Goal: Navigation & Orientation: Find specific page/section

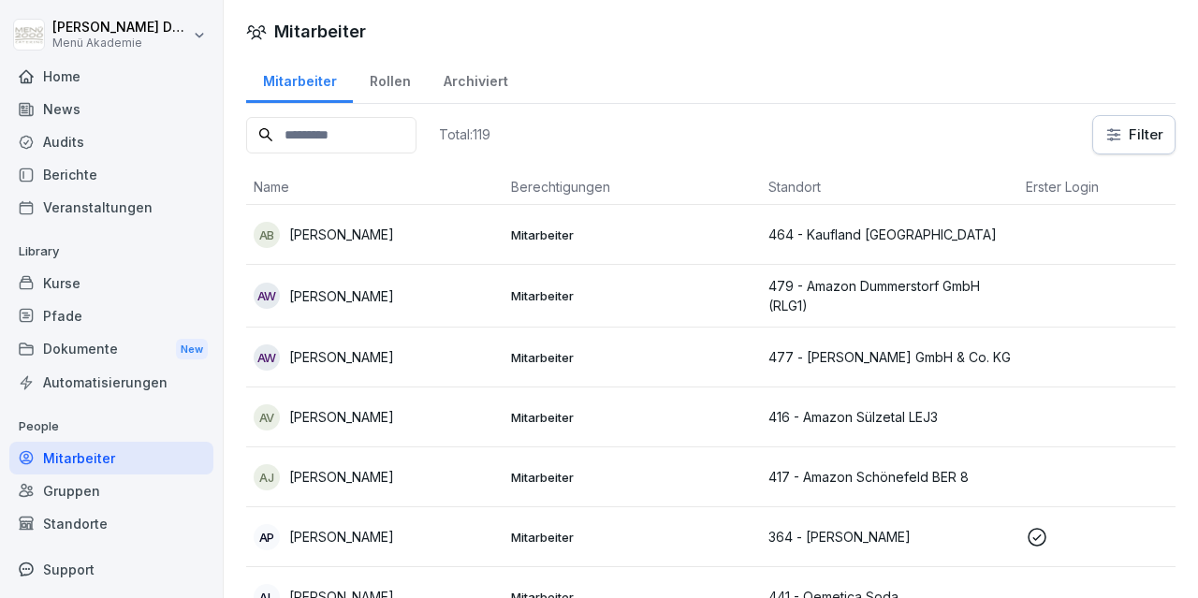
click at [107, 64] on div "Home" at bounding box center [111, 76] width 204 height 33
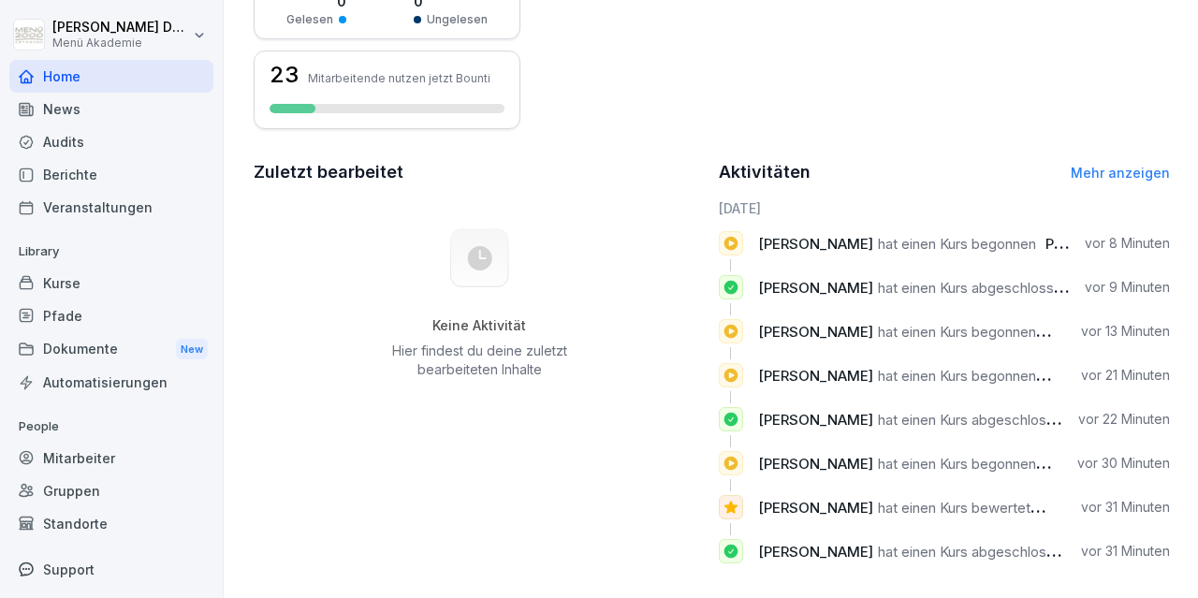
scroll to position [423, 0]
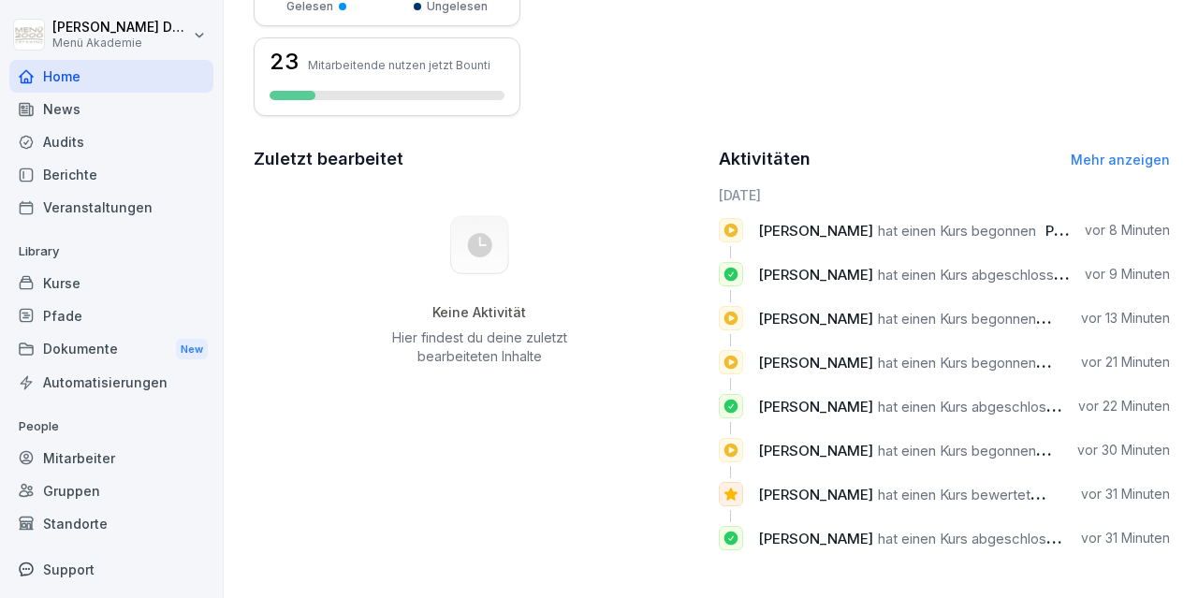
click at [1121, 154] on link "Mehr anzeigen" at bounding box center [1120, 160] width 99 height 16
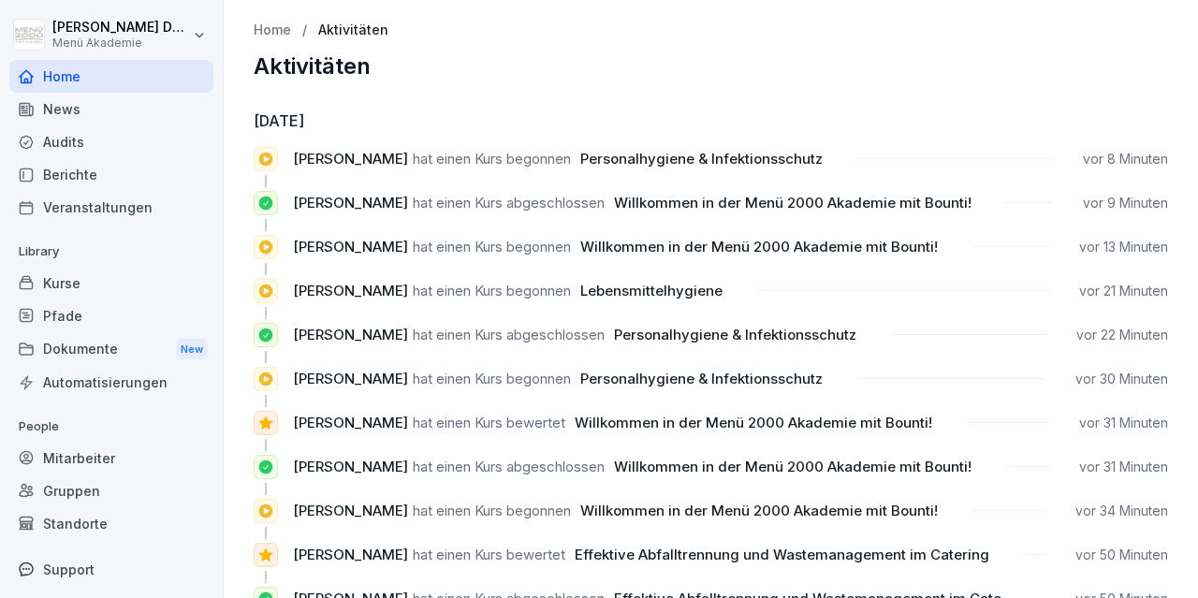
click at [81, 520] on div "Standorte" at bounding box center [111, 523] width 204 height 33
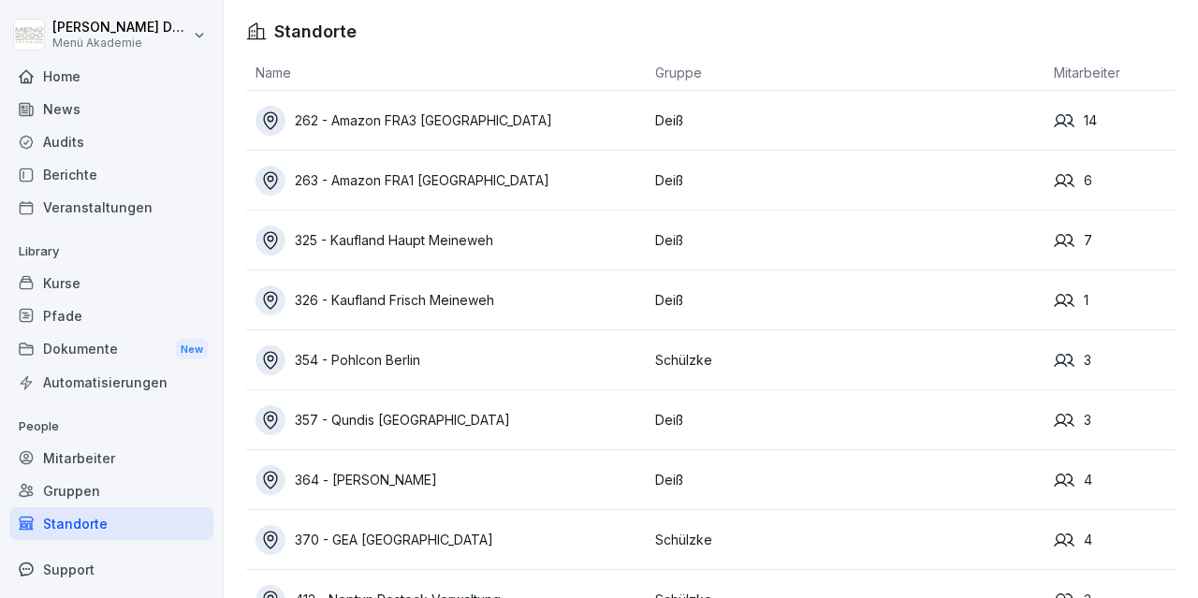
click at [487, 117] on div "262 - Amazon FRA3 [GEOGRAPHIC_DATA]" at bounding box center [451, 121] width 390 height 30
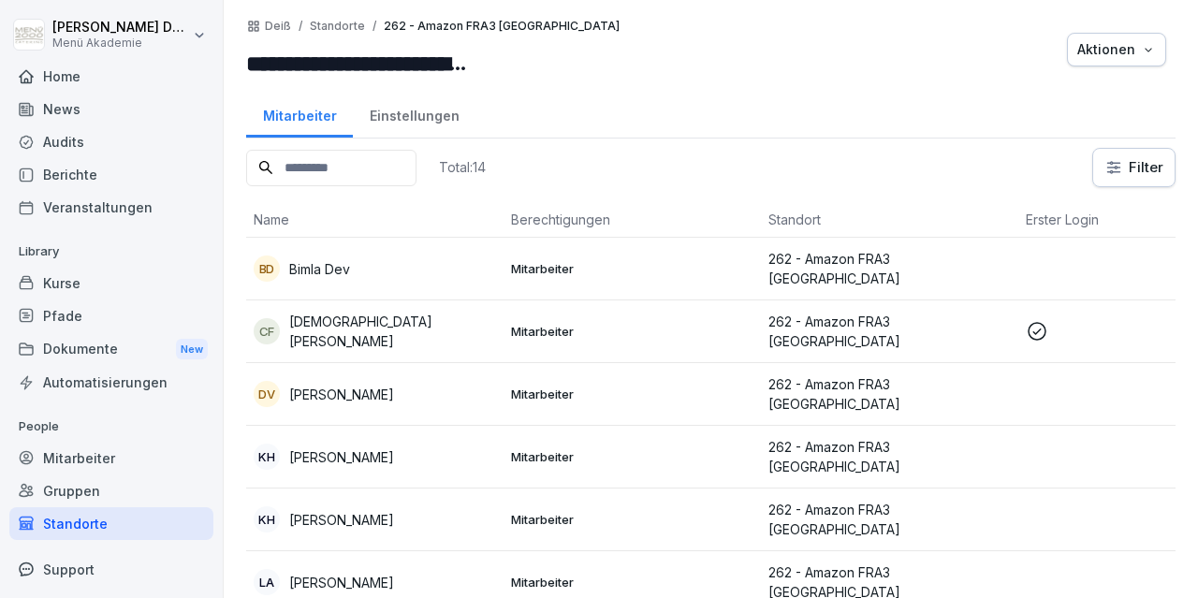
scroll to position [109, 0]
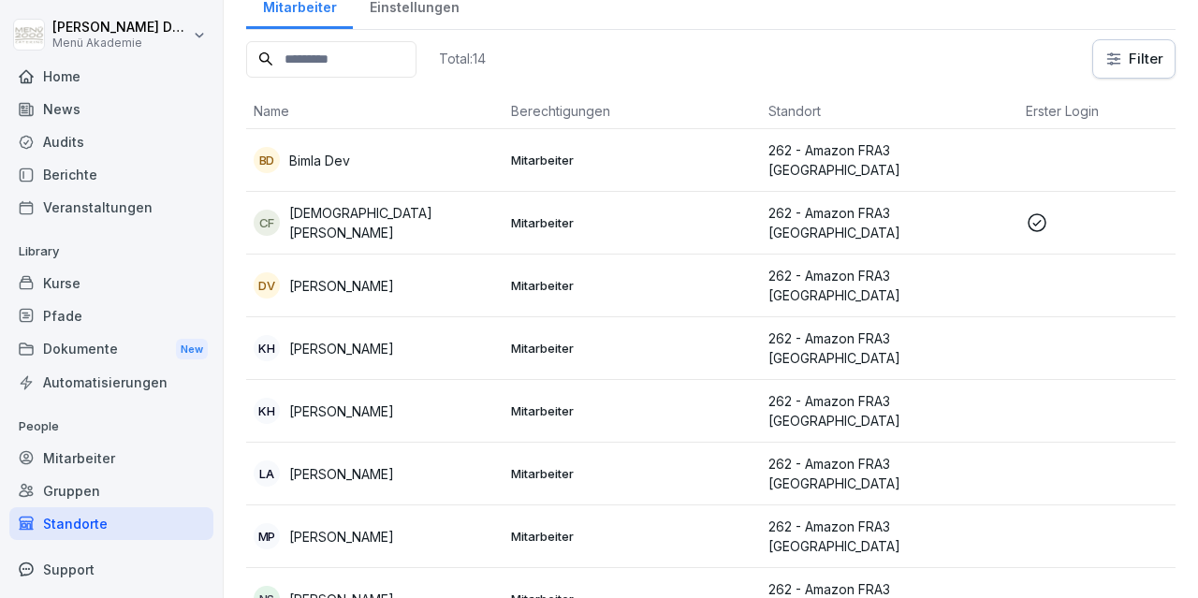
click at [354, 217] on p "[DEMOGRAPHIC_DATA][PERSON_NAME]" at bounding box center [392, 222] width 207 height 39
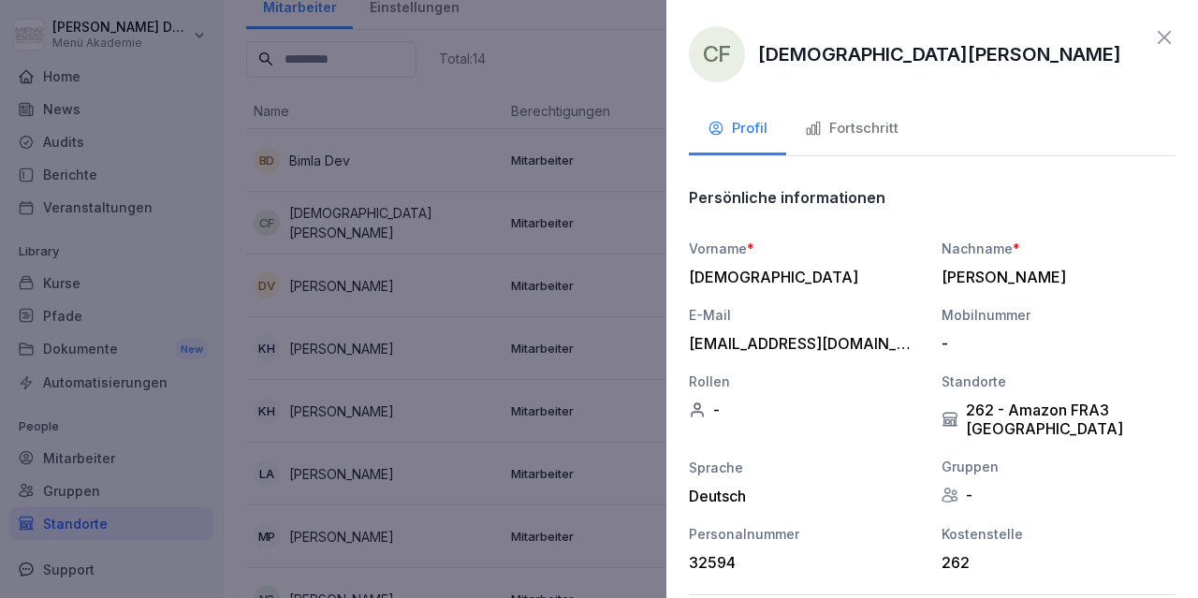
scroll to position [68, 0]
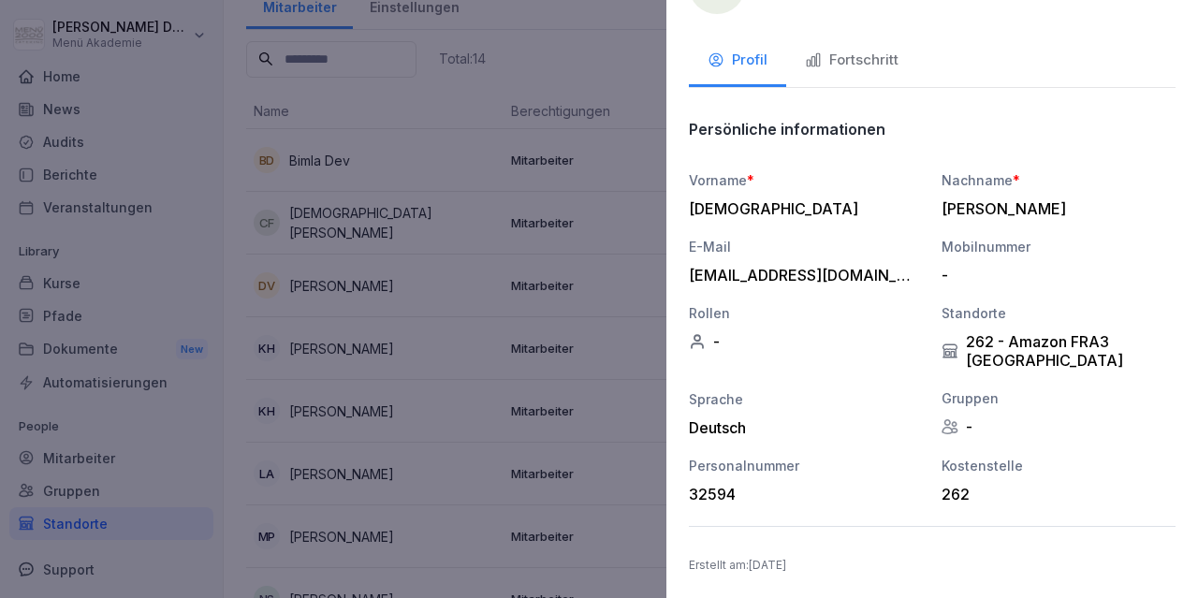
click at [861, 71] on button "Fortschritt" at bounding box center [851, 62] width 131 height 51
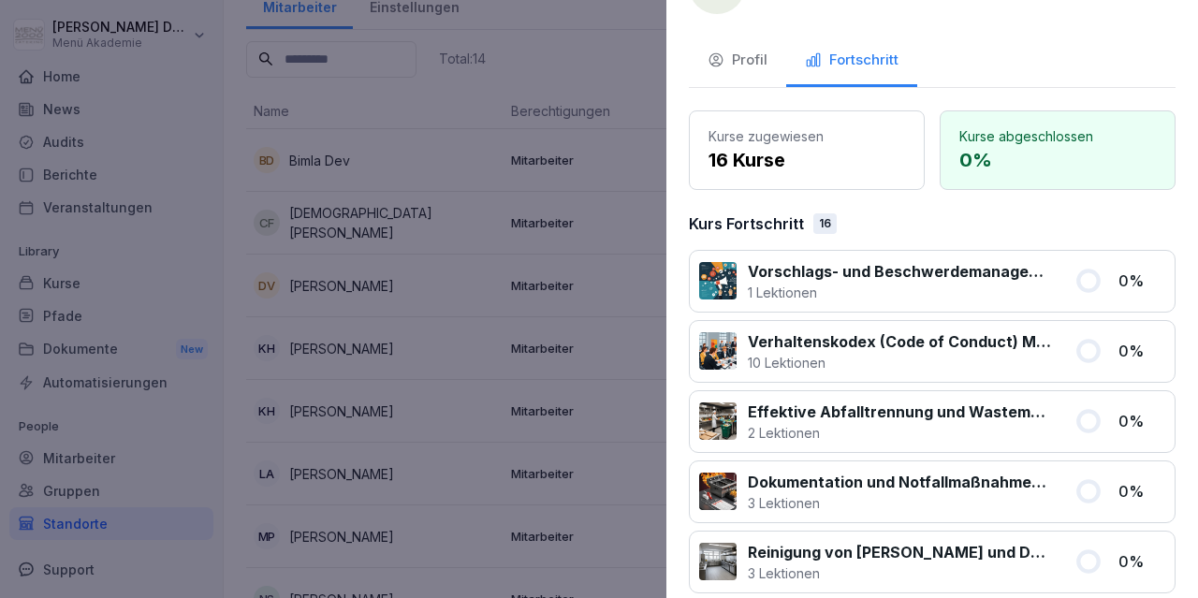
click at [780, 67] on button "Profil" at bounding box center [737, 62] width 97 height 51
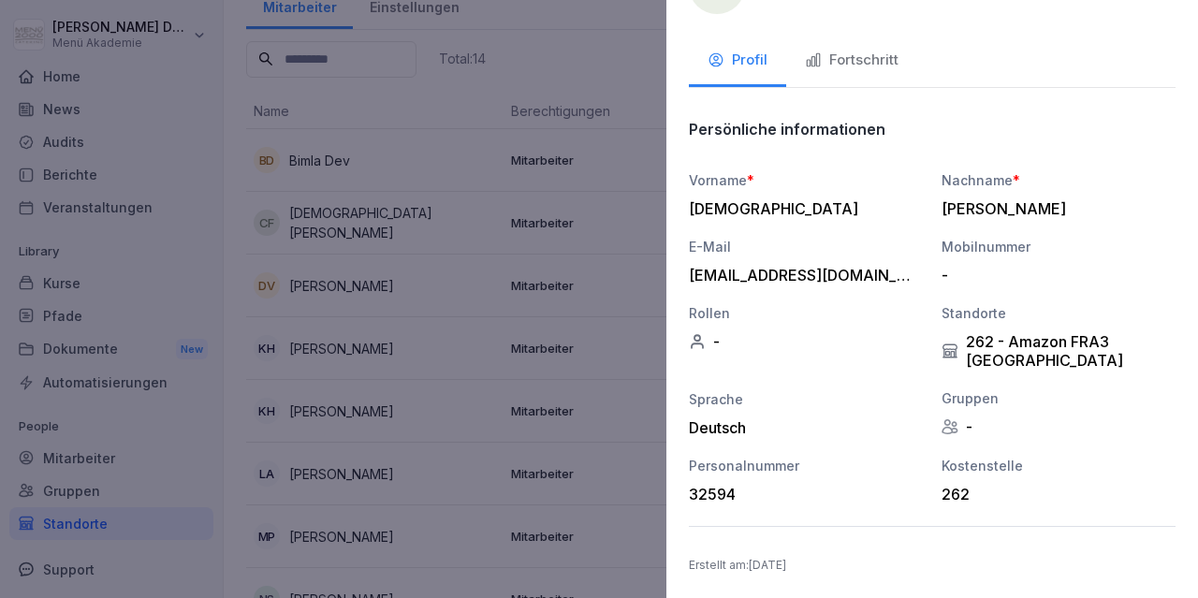
click at [596, 111] on div at bounding box center [599, 299] width 1198 height 598
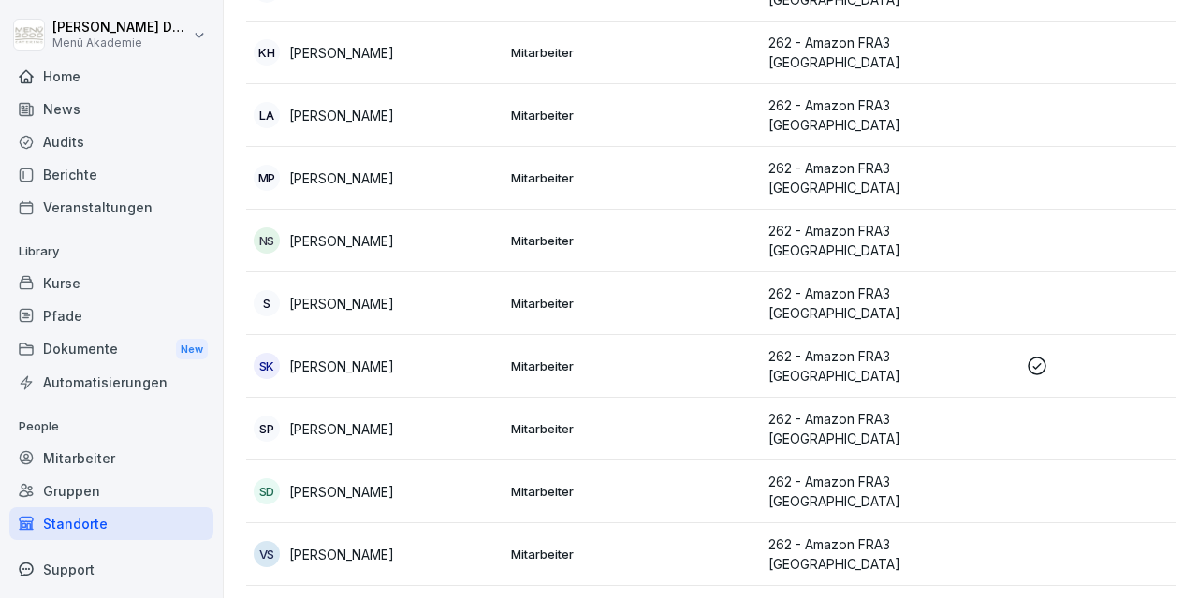
scroll to position [476, 0]
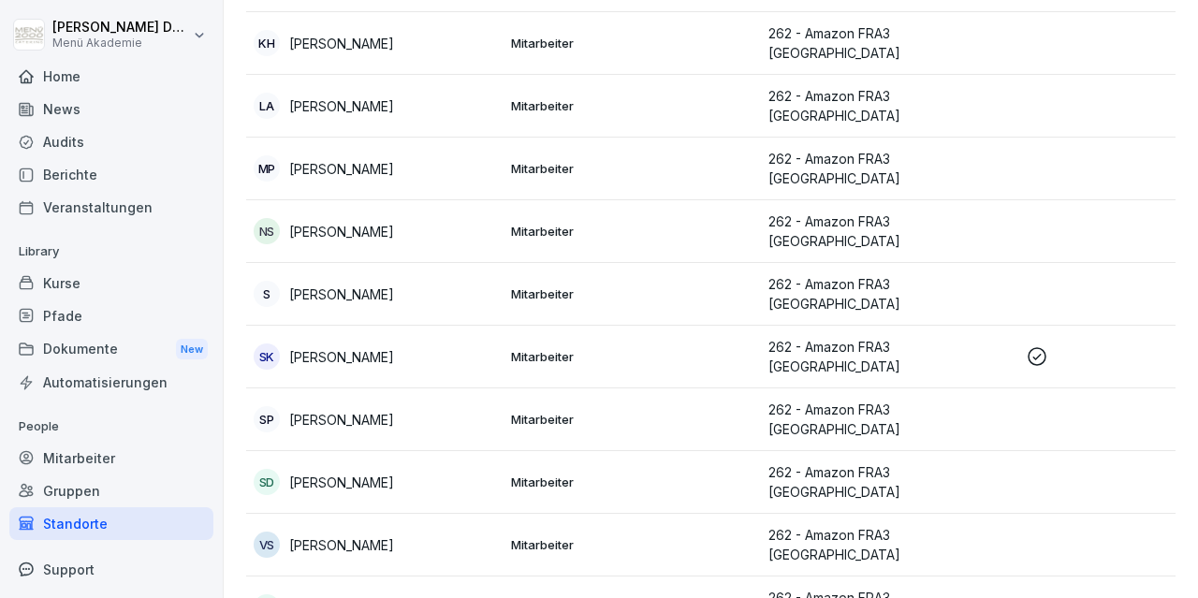
click at [329, 347] on p "[PERSON_NAME]" at bounding box center [341, 357] width 105 height 20
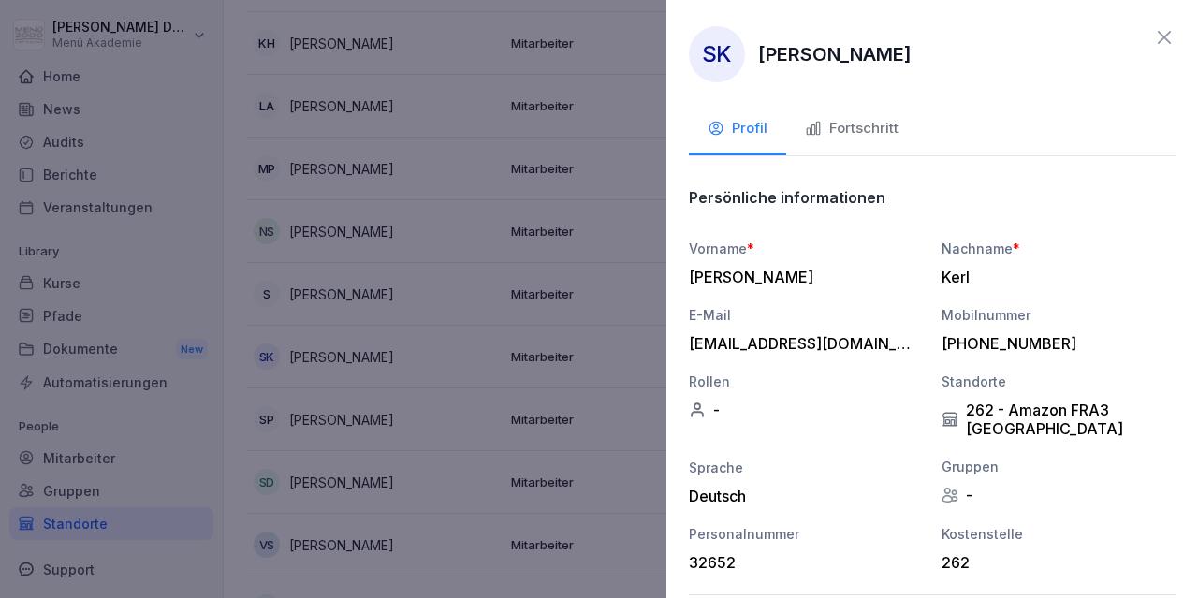
click at [836, 128] on div "Fortschritt" at bounding box center [852, 129] width 94 height 22
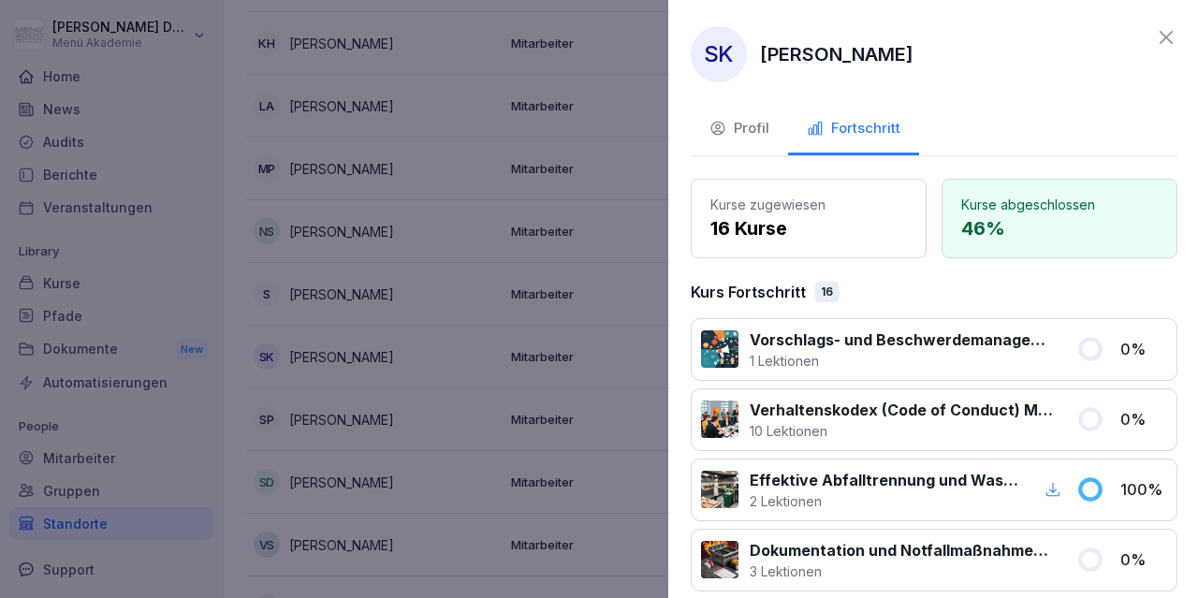
click at [565, 211] on div at bounding box center [599, 299] width 1198 height 598
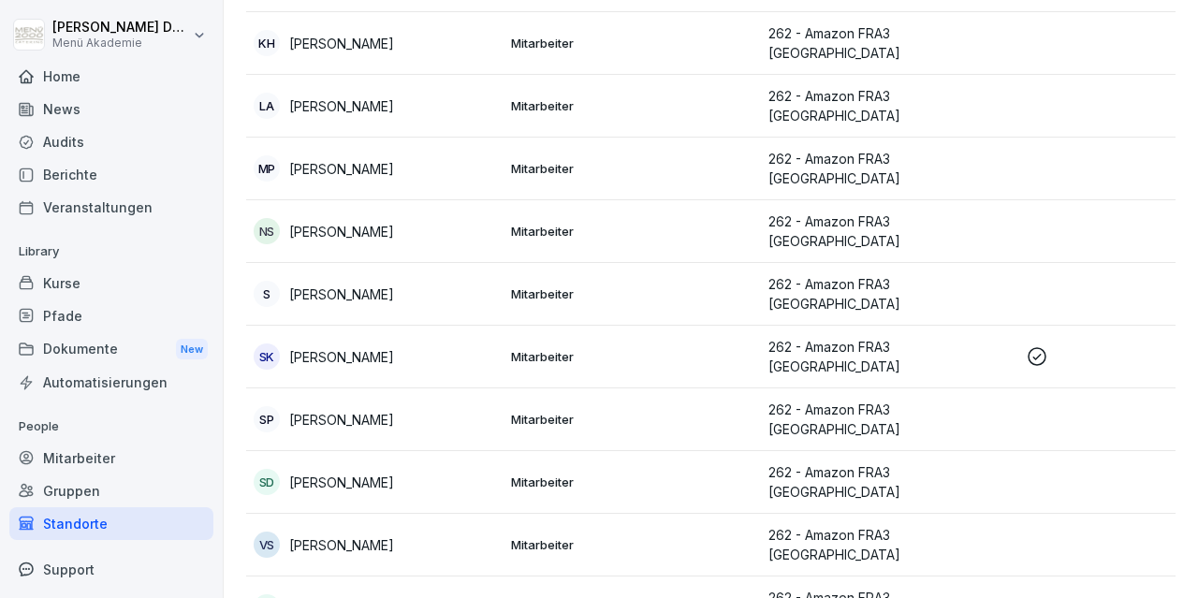
click at [88, 518] on div "Standorte" at bounding box center [111, 523] width 204 height 33
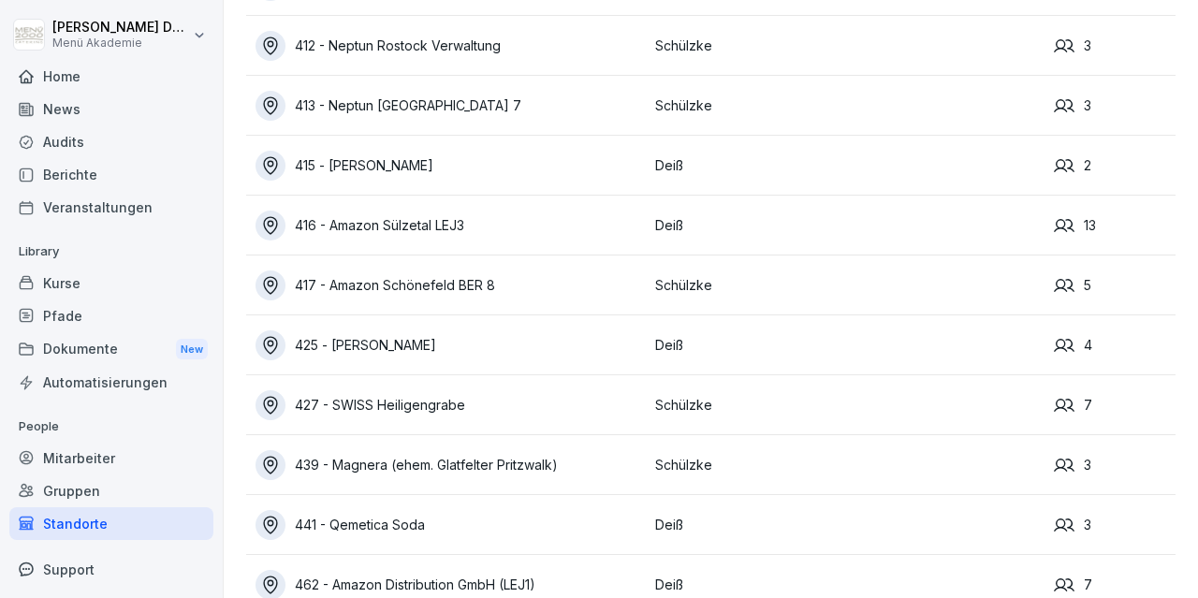
scroll to position [559, 0]
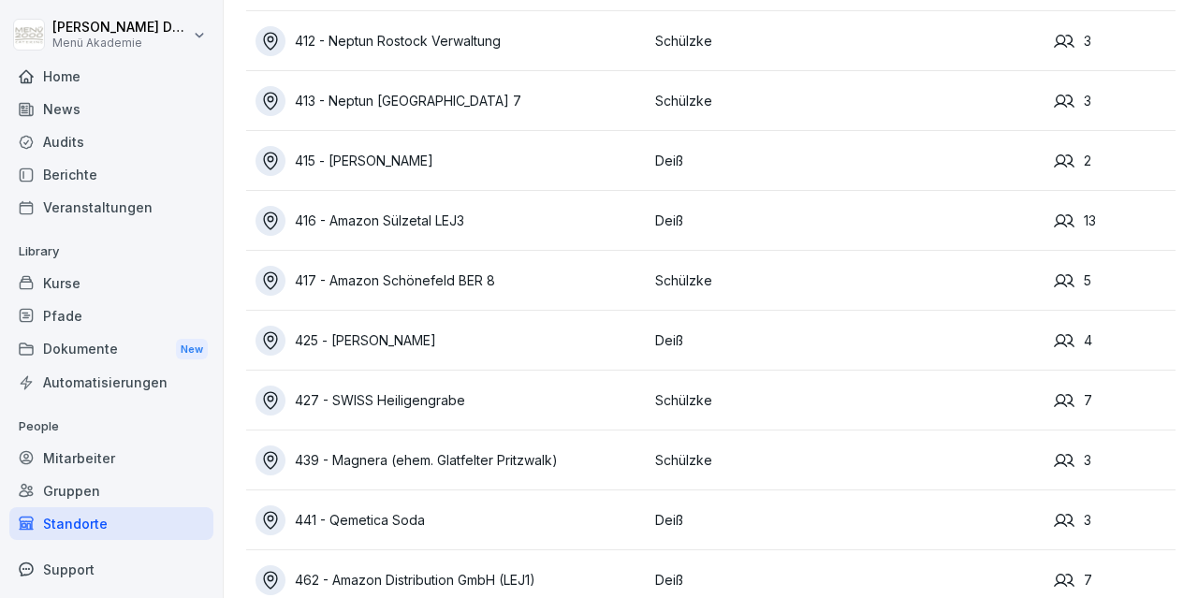
click at [414, 384] on td "427 - SWISS Heiligengrabe" at bounding box center [446, 401] width 400 height 60
click at [430, 402] on div "427 - SWISS Heiligengrabe" at bounding box center [451, 401] width 390 height 30
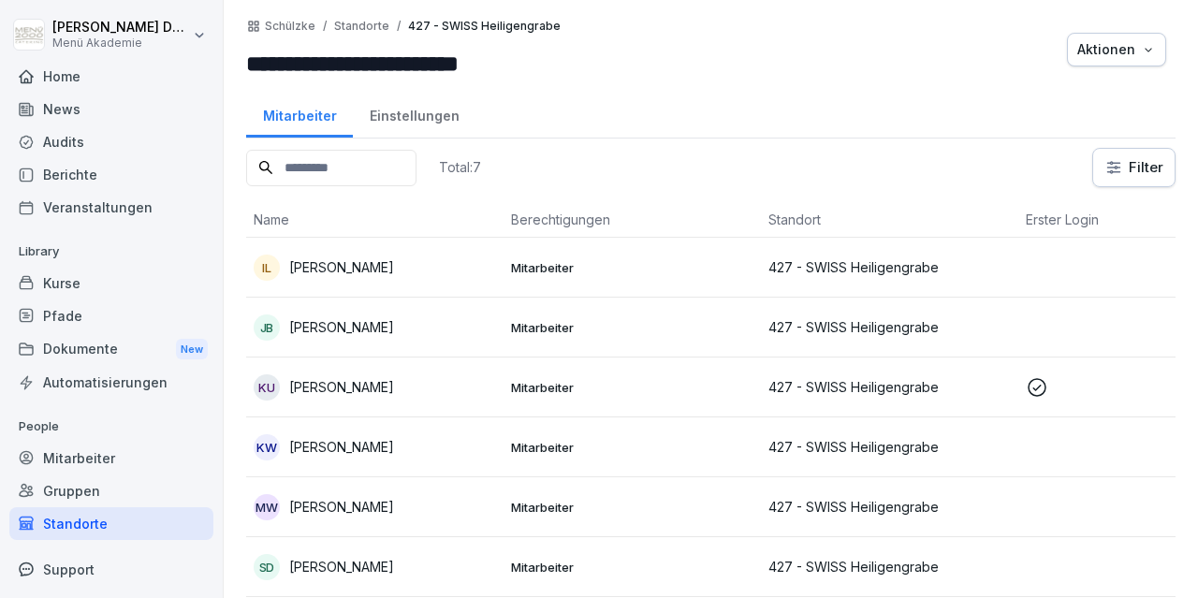
click at [80, 527] on div "Standorte" at bounding box center [111, 523] width 204 height 33
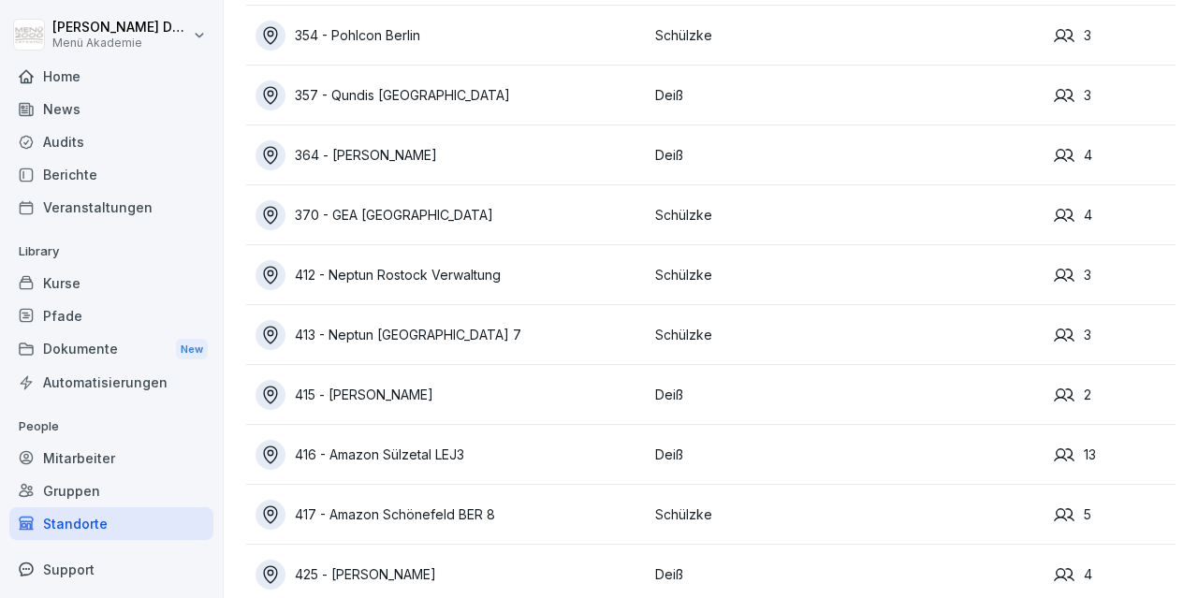
scroll to position [326, 0]
click at [431, 449] on div "416 - Amazon Sülzetal LEJ3" at bounding box center [451, 454] width 390 height 30
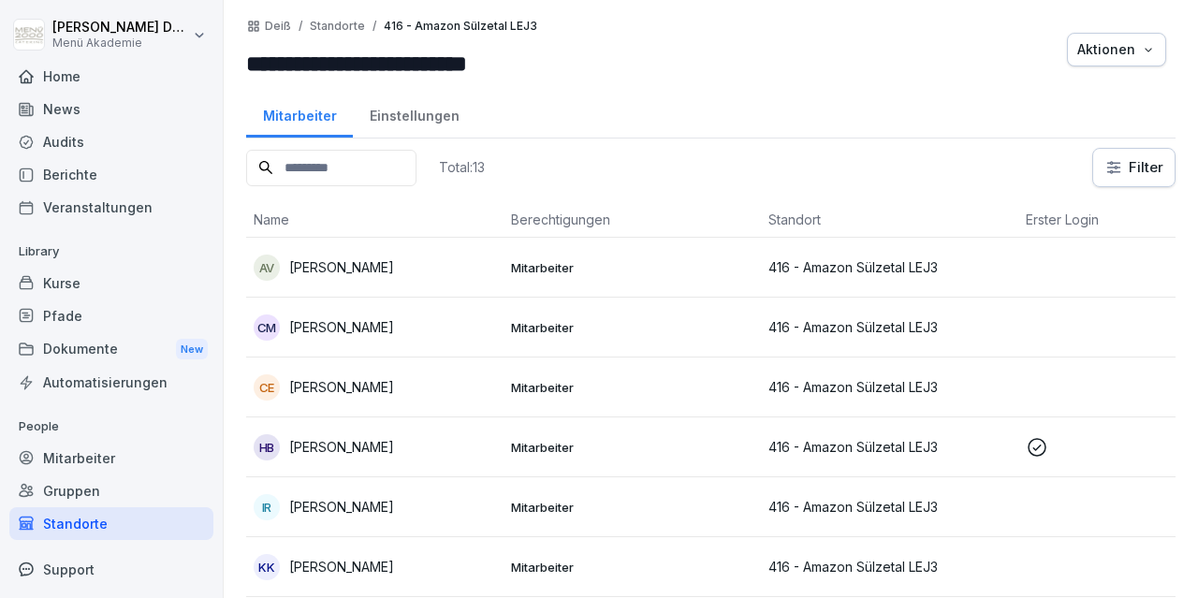
click at [643, 298] on td "Mitarbeiter" at bounding box center [632, 328] width 257 height 60
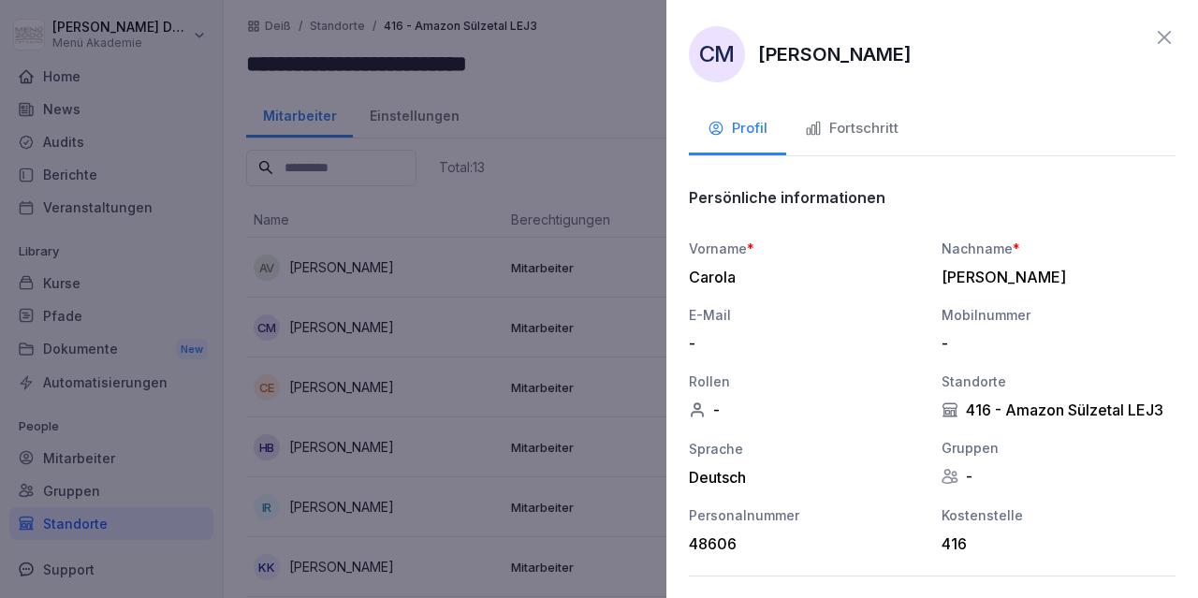
click at [1159, 30] on icon at bounding box center [1164, 37] width 22 height 22
